Goal: Transaction & Acquisition: Book appointment/travel/reservation

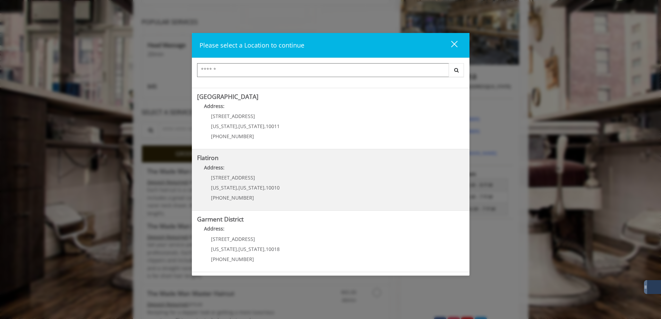
scroll to position [115, 0]
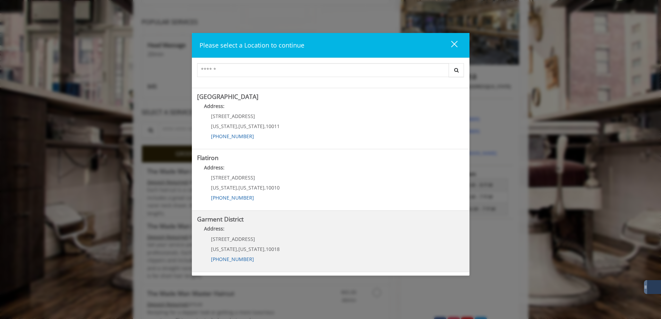
click at [271, 236] on p "1400 Broadway" at bounding box center [245, 238] width 69 height 5
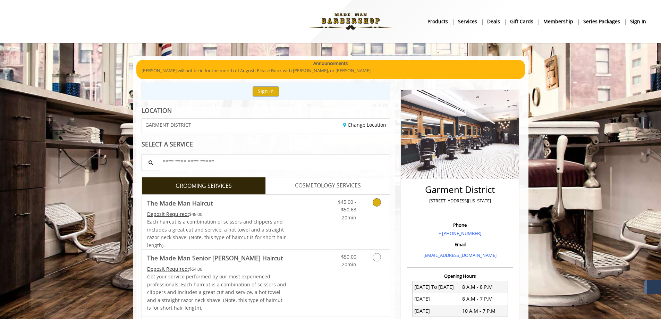
click at [375, 204] on icon "Grooming services" at bounding box center [377, 202] width 8 height 8
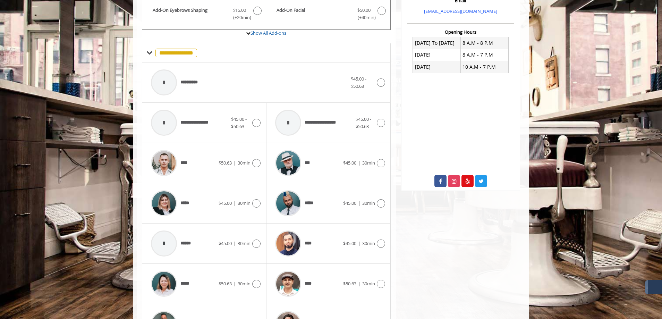
scroll to position [313, 0]
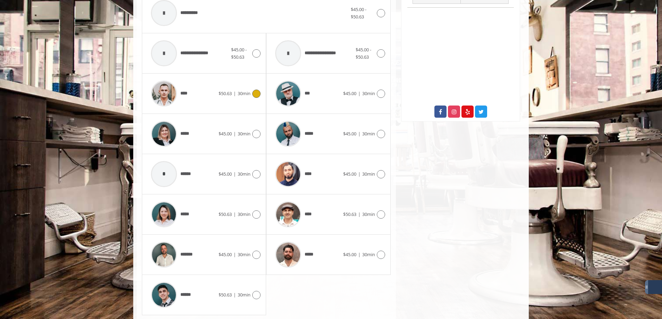
click at [258, 93] on icon at bounding box center [256, 94] width 8 height 8
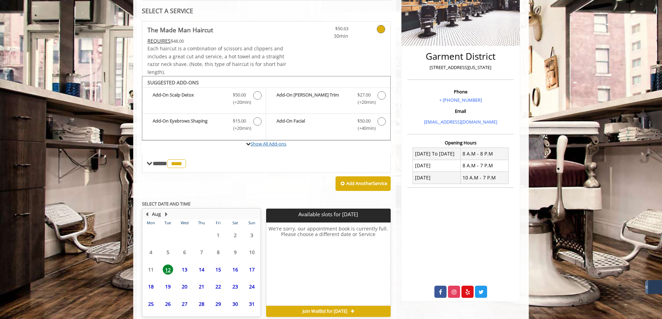
scroll to position [166, 0]
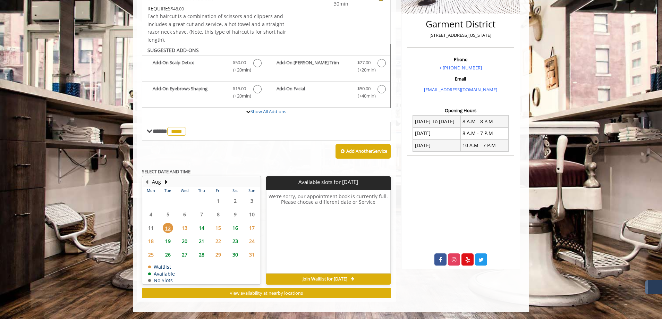
click at [166, 243] on span "19" at bounding box center [168, 241] width 10 height 10
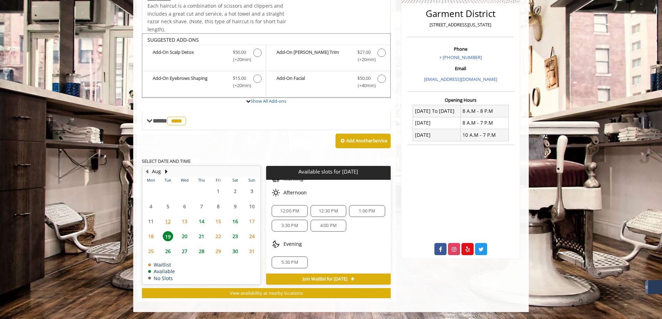
scroll to position [46, 0]
click at [199, 235] on span "21" at bounding box center [201, 236] width 10 height 10
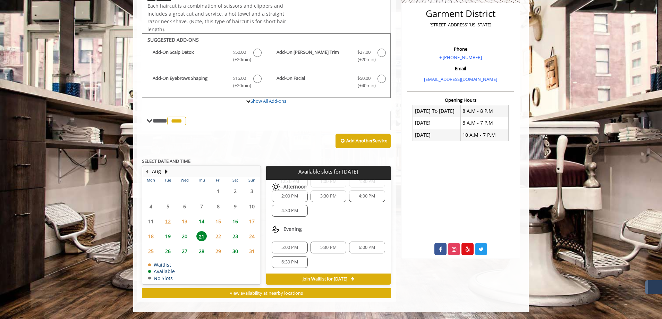
click at [202, 224] on span "14" at bounding box center [201, 221] width 10 height 10
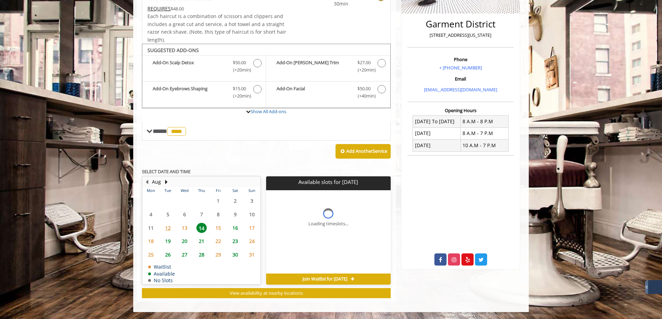
scroll to position [0, 0]
click at [186, 241] on span "20" at bounding box center [184, 241] width 10 height 10
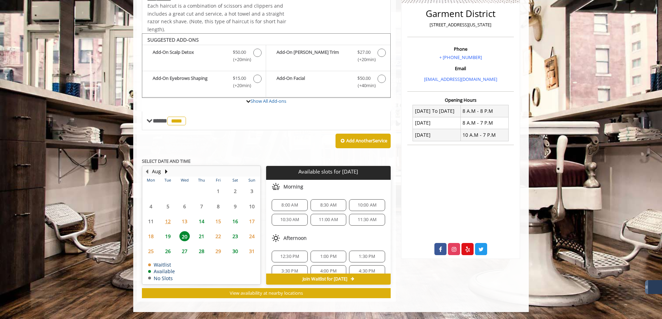
scroll to position [46, 0]
click at [168, 238] on span "19" at bounding box center [168, 236] width 10 height 10
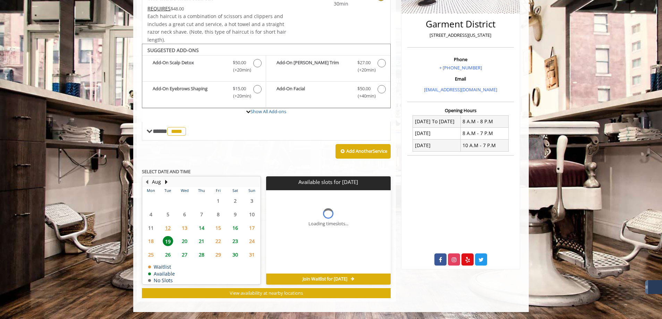
scroll to position [0, 0]
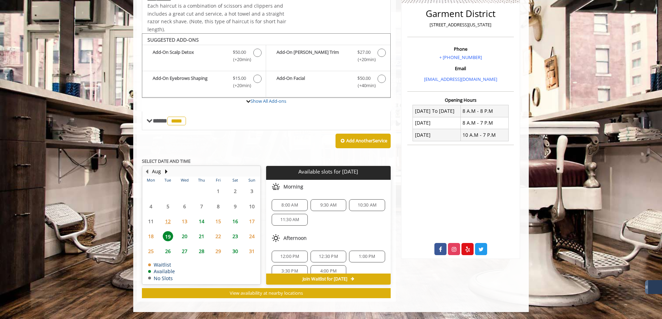
click at [152, 236] on span "18" at bounding box center [151, 236] width 10 height 10
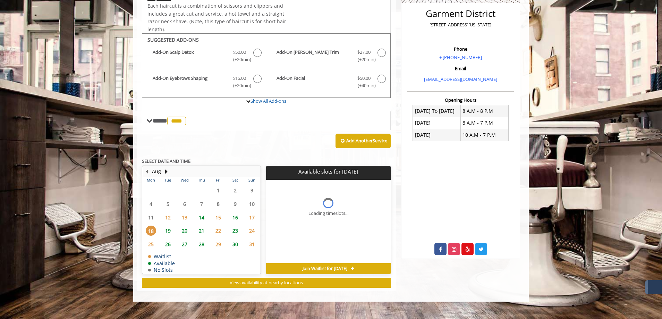
scroll to position [166, 0]
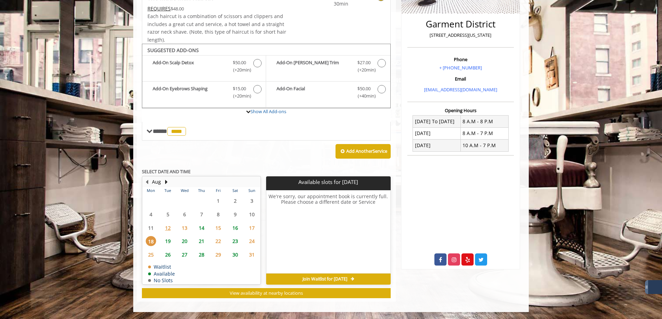
click at [171, 243] on span "19" at bounding box center [168, 241] width 10 height 10
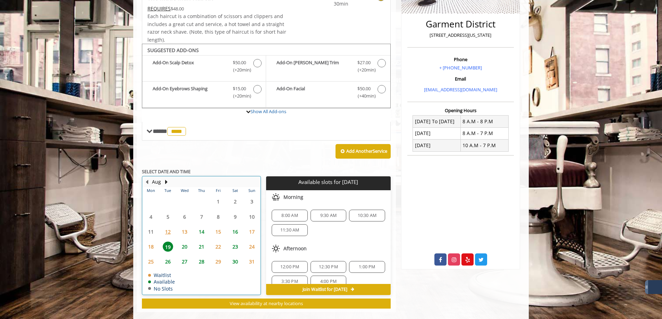
click at [199, 241] on td "21" at bounding box center [201, 246] width 17 height 15
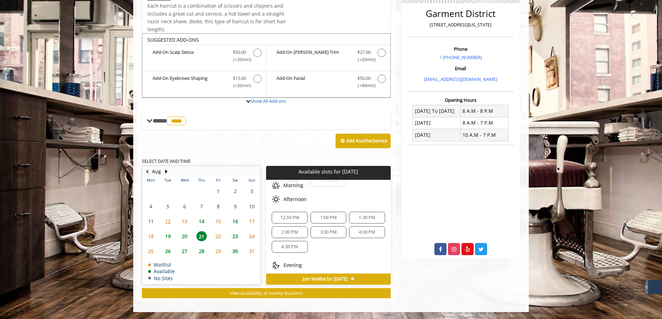
scroll to position [90, 0]
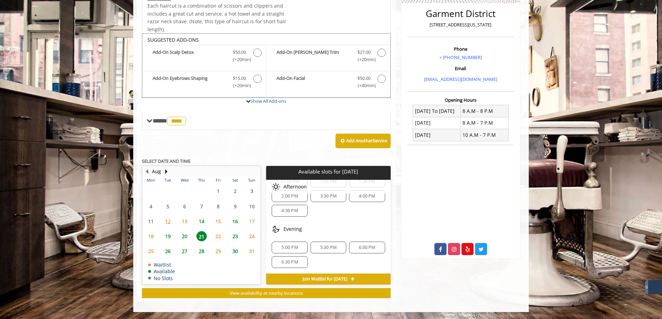
click at [362, 245] on span "6:00 PM" at bounding box center [367, 248] width 16 height 6
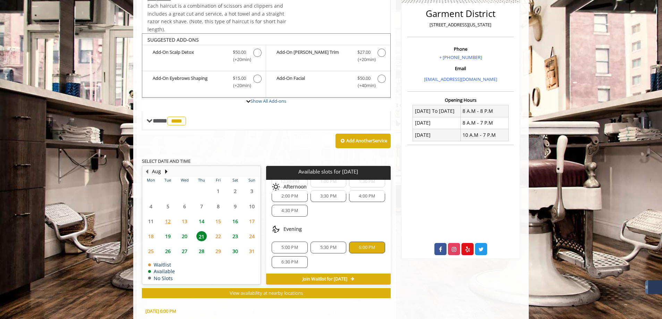
scroll to position [301, 0]
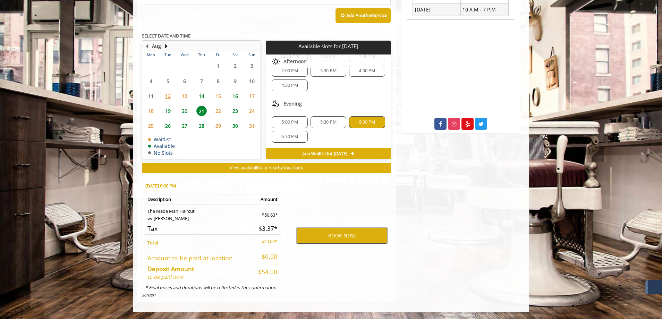
click at [345, 240] on button "BOOK NOW" at bounding box center [342, 236] width 91 height 16
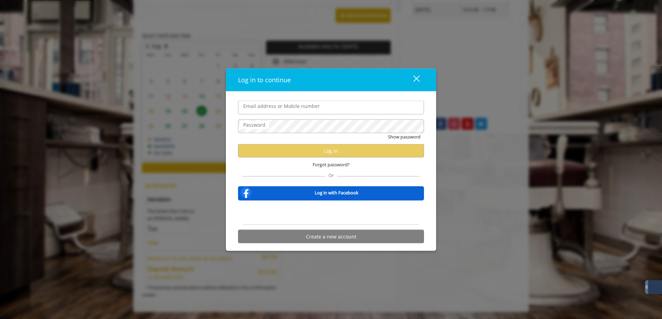
type input "**********"
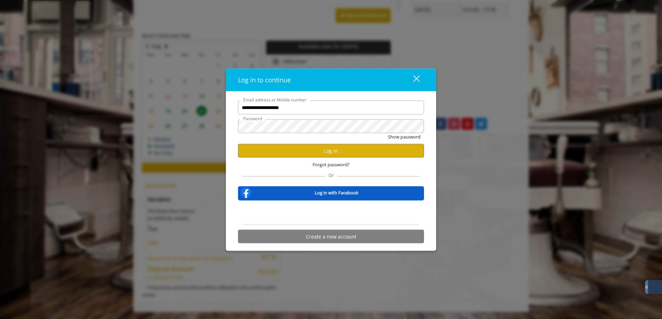
scroll to position [0, 0]
click at [301, 154] on button "Log in" at bounding box center [331, 151] width 186 height 14
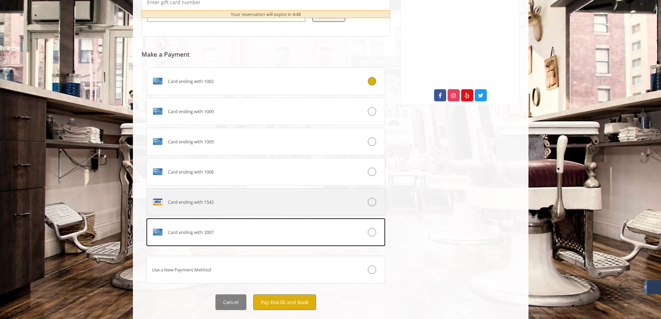
scroll to position [331, 0]
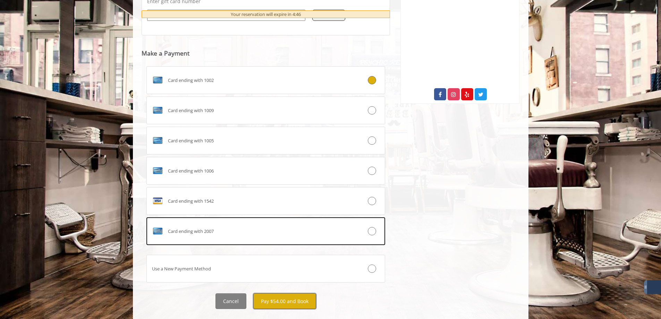
click at [294, 293] on button "Pay $54.00 and Book" at bounding box center [284, 301] width 63 height 16
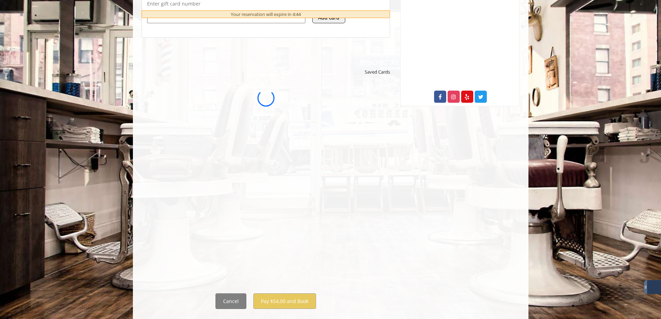
scroll to position [0, 0]
